Goal: Task Accomplishment & Management: Manage account settings

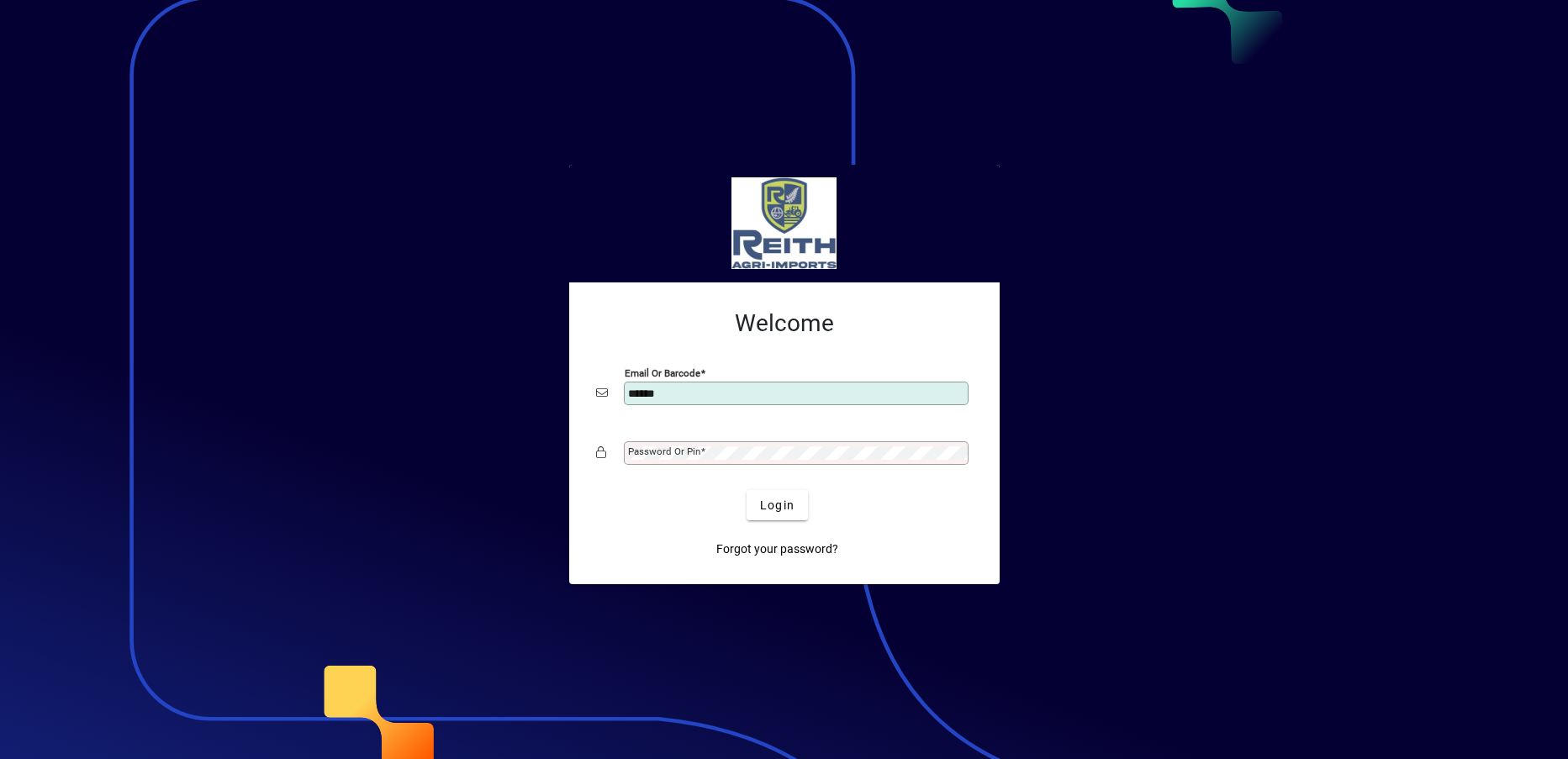
type input "**********"
click at [777, 506] on span "Login" at bounding box center [777, 505] width 35 height 18
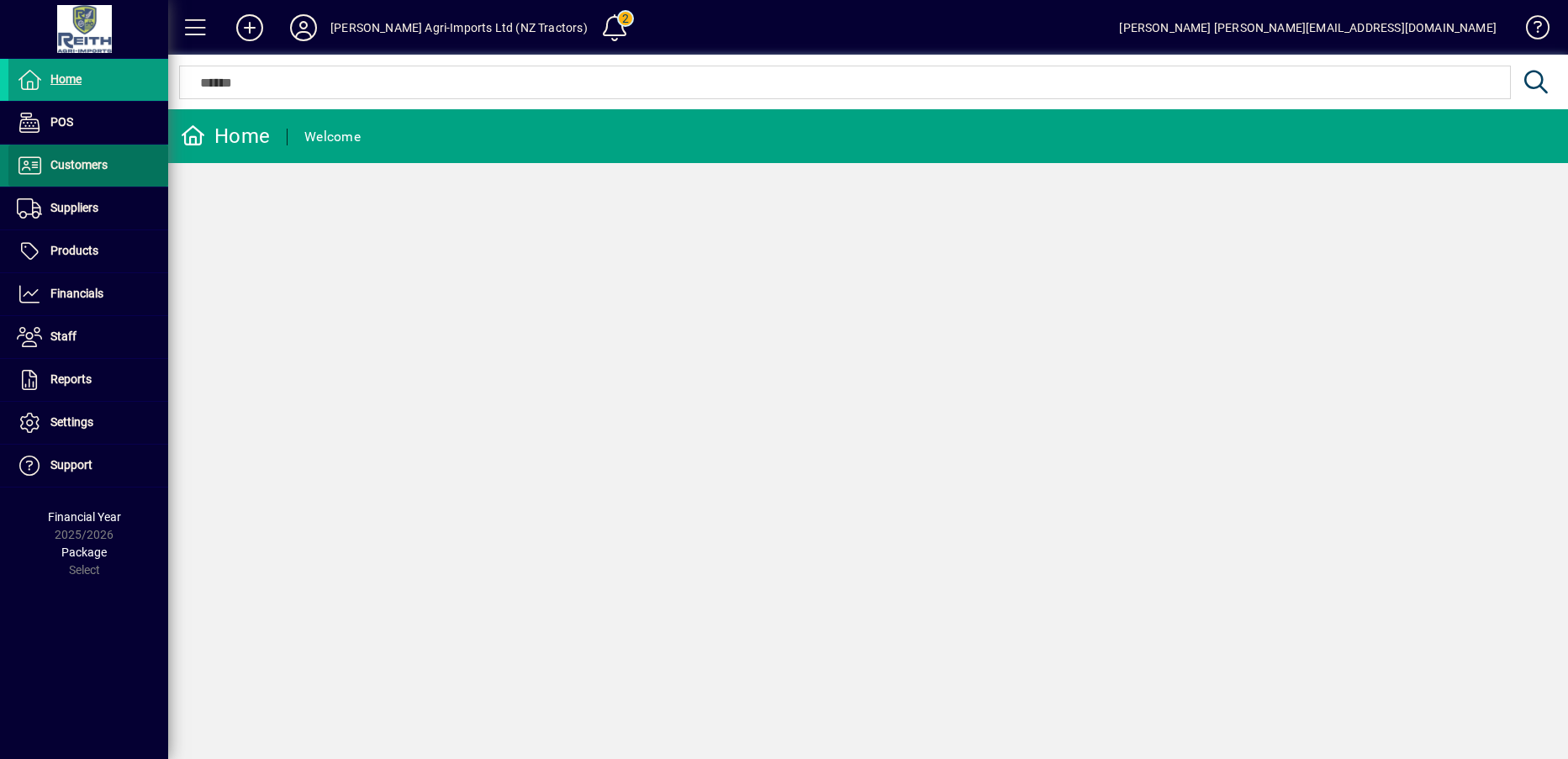
click at [86, 164] on span "Customers" at bounding box center [79, 165] width 57 height 14
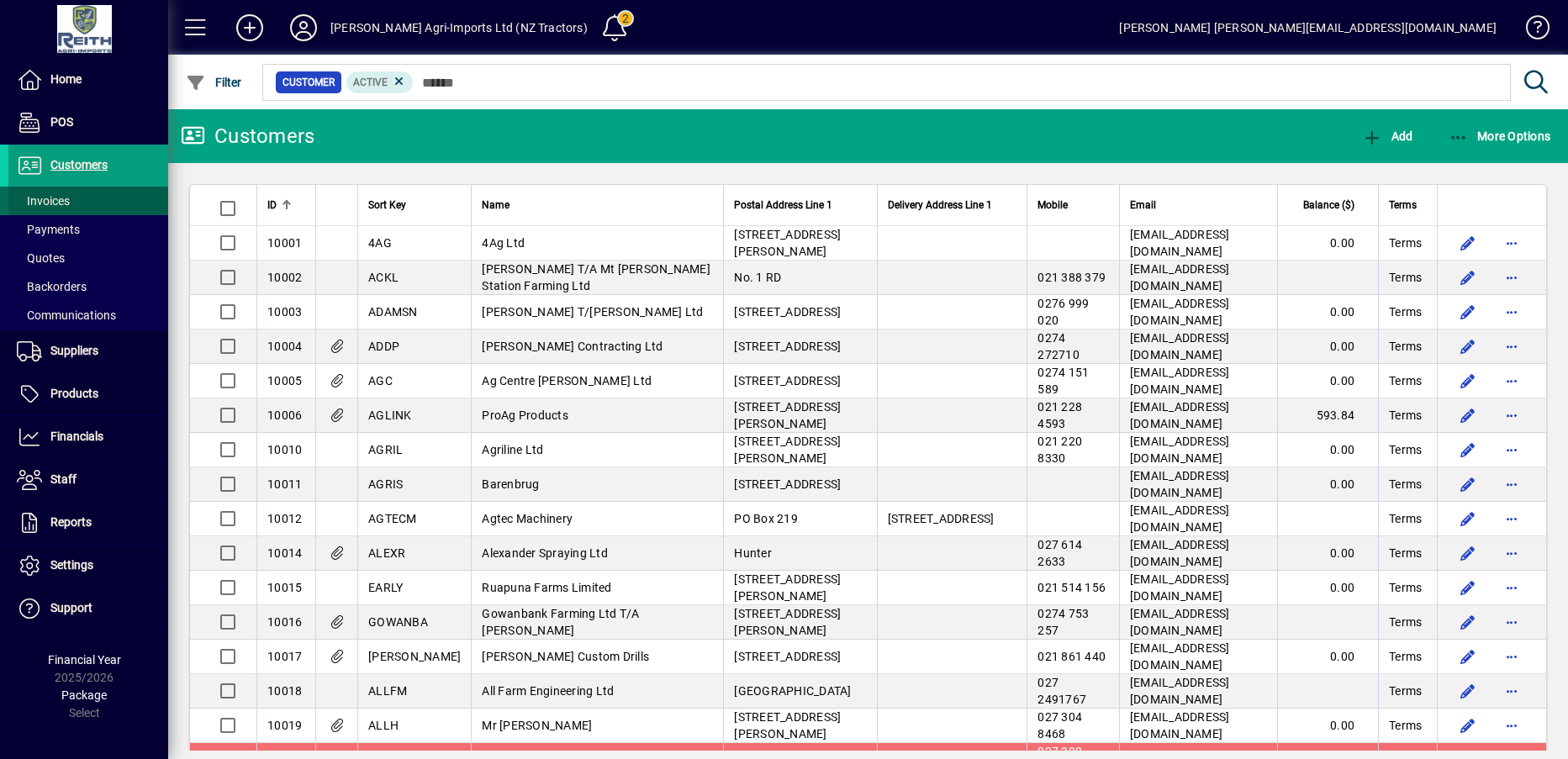
click at [69, 198] on span "Invoices" at bounding box center [44, 201] width 53 height 14
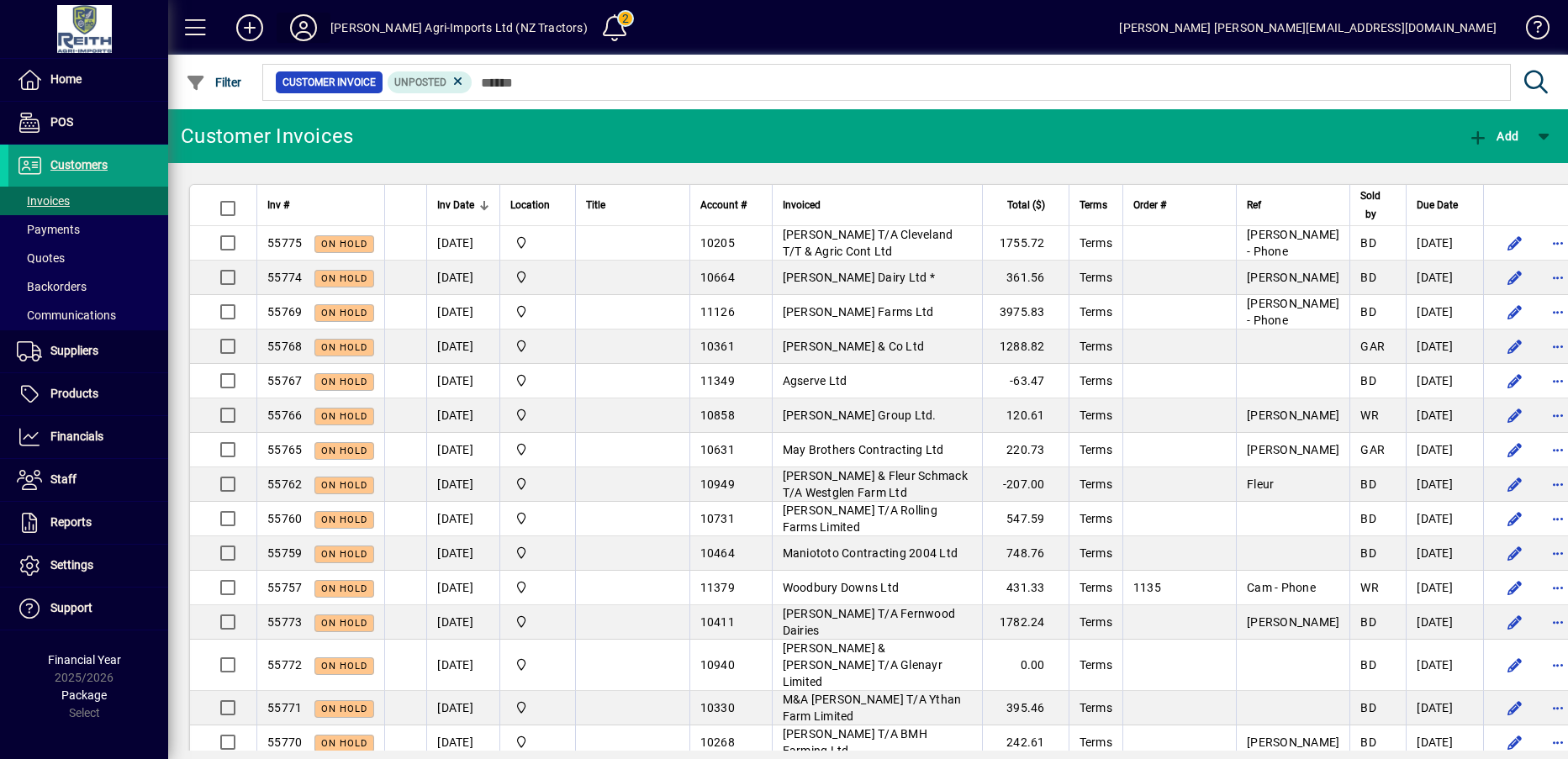
click at [306, 39] on icon at bounding box center [304, 27] width 34 height 27
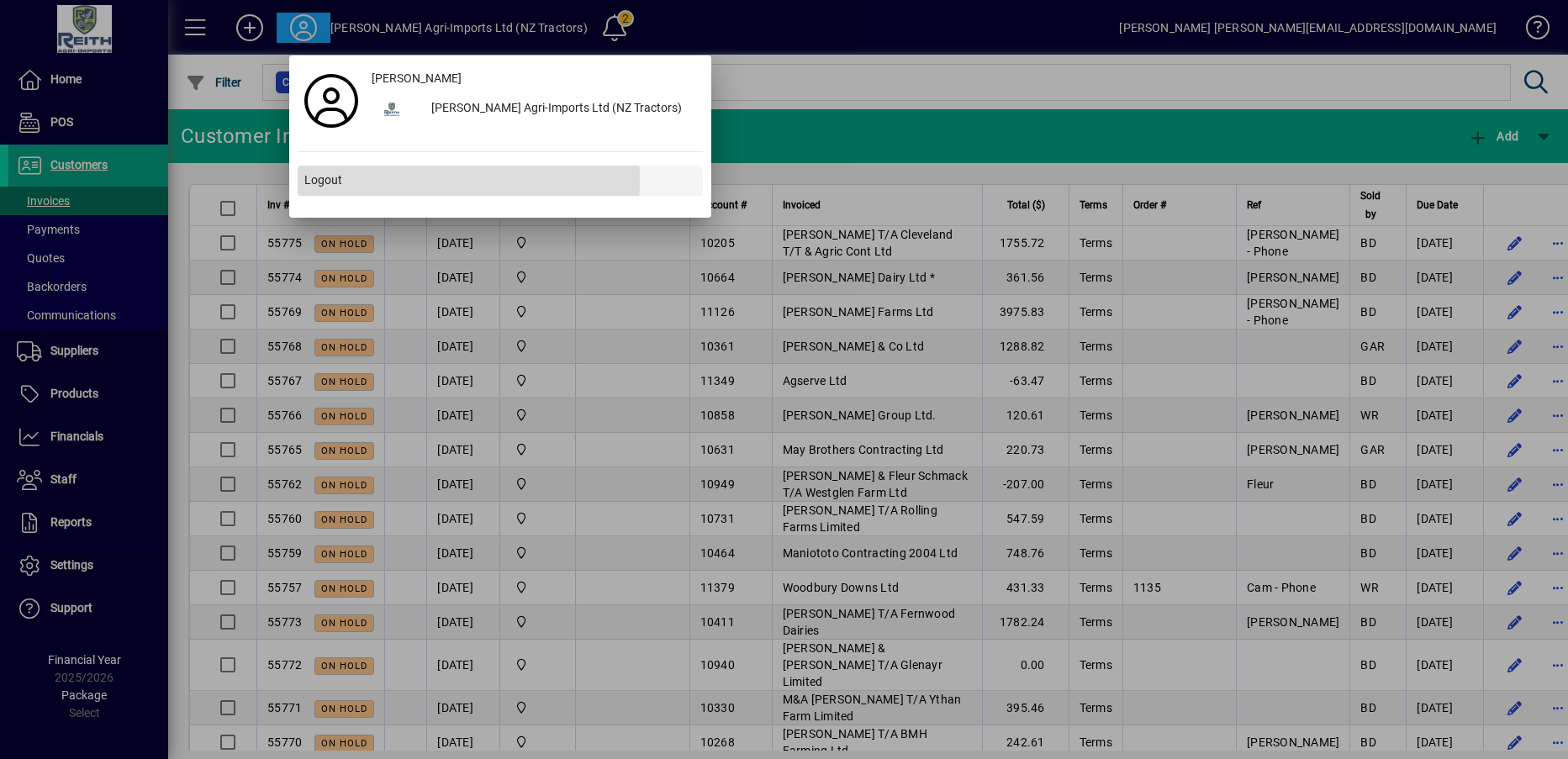
click at [317, 181] on span "Logout" at bounding box center [323, 180] width 38 height 18
